Goal: Task Accomplishment & Management: Use online tool/utility

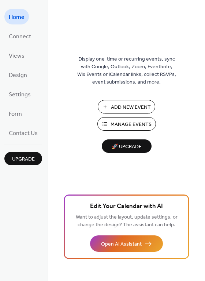
click at [114, 125] on span "Manage Events" at bounding box center [130, 125] width 41 height 8
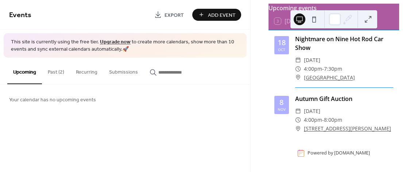
scroll to position [36, 0]
click at [316, 73] on span "4:00pm" at bounding box center [313, 68] width 18 height 9
click at [340, 72] on span "7:30pm" at bounding box center [333, 68] width 18 height 9
click at [341, 73] on span "7:30pm" at bounding box center [333, 68] width 18 height 9
drag, startPoint x: 335, startPoint y: 72, endPoint x: 319, endPoint y: 70, distance: 16.2
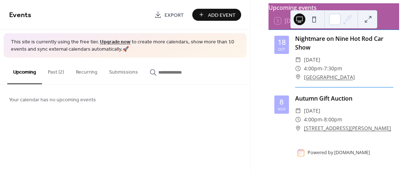
click at [319, 70] on span "4:00pm" at bounding box center [313, 68] width 18 height 9
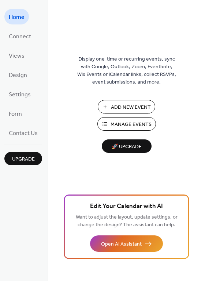
click at [125, 123] on span "Manage Events" at bounding box center [130, 125] width 41 height 8
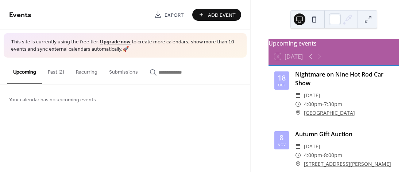
click at [317, 108] on span "4:00pm" at bounding box center [313, 104] width 18 height 9
click at [323, 109] on span "-" at bounding box center [324, 104] width 2 height 9
click at [278, 82] on div "18" at bounding box center [282, 78] width 8 height 7
click at [281, 82] on div "18" at bounding box center [282, 78] width 8 height 7
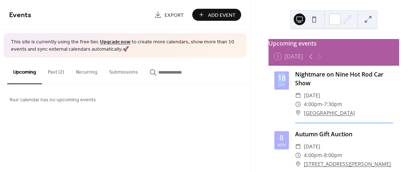
click at [281, 82] on div "18" at bounding box center [282, 78] width 8 height 7
click at [309, 59] on icon at bounding box center [311, 56] width 9 height 9
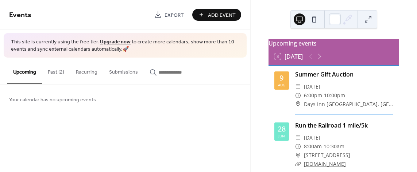
click at [309, 59] on div at bounding box center [316, 56] width 18 height 9
click at [321, 60] on icon at bounding box center [319, 56] width 3 height 5
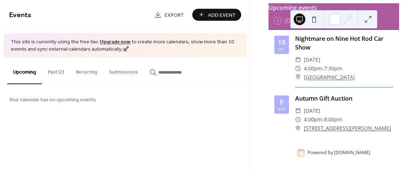
scroll to position [39, 0]
